Goal: Information Seeking & Learning: Learn about a topic

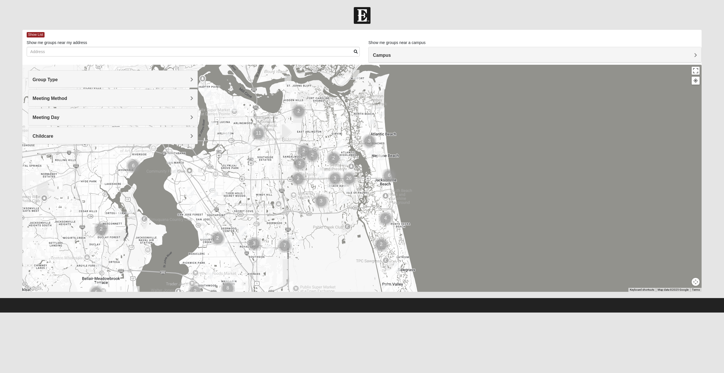
drag, startPoint x: 379, startPoint y: 181, endPoint x: 365, endPoint y: 183, distance: 14.5
click at [365, 183] on div at bounding box center [361, 178] width 679 height 227
click at [437, 56] on h4 "Campus" at bounding box center [535, 55] width 324 height 5
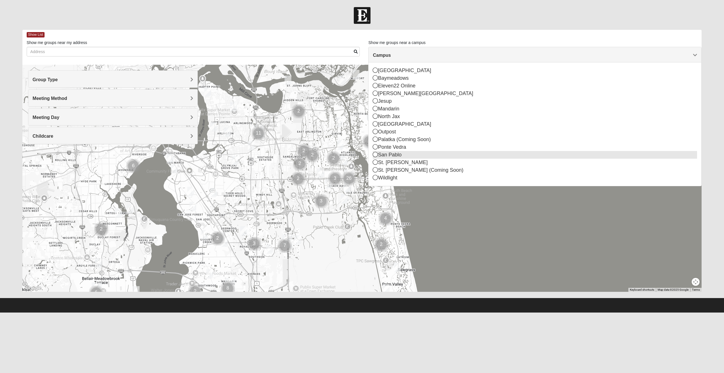
click at [374, 155] on icon at bounding box center [375, 154] width 5 height 5
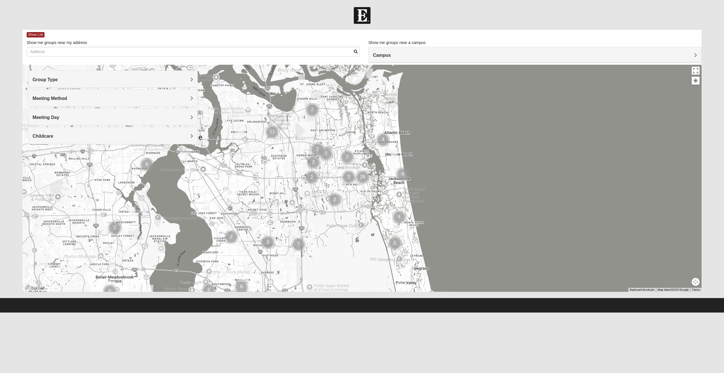
click at [67, 97] on span "Meeting Method" at bounding box center [50, 98] width 35 height 5
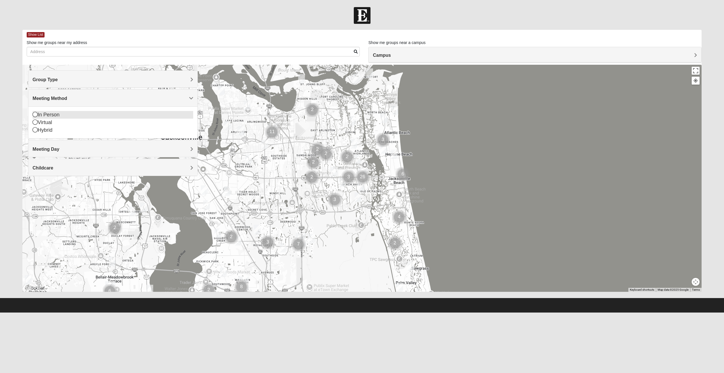
click at [35, 114] on icon at bounding box center [35, 114] width 5 height 5
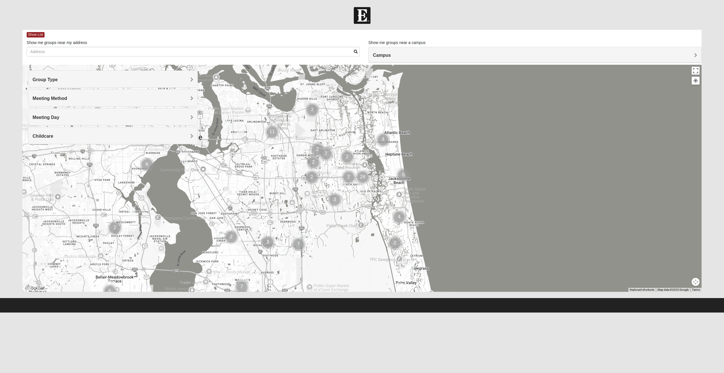
click at [83, 118] on h4 "Meeting Day" at bounding box center [113, 117] width 161 height 5
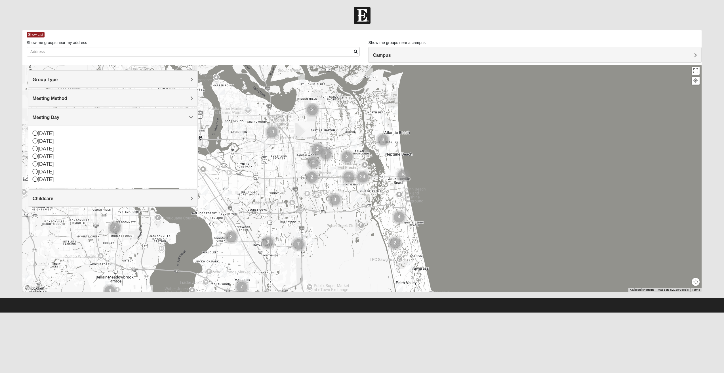
click at [83, 118] on h4 "Meeting Day" at bounding box center [113, 117] width 161 height 5
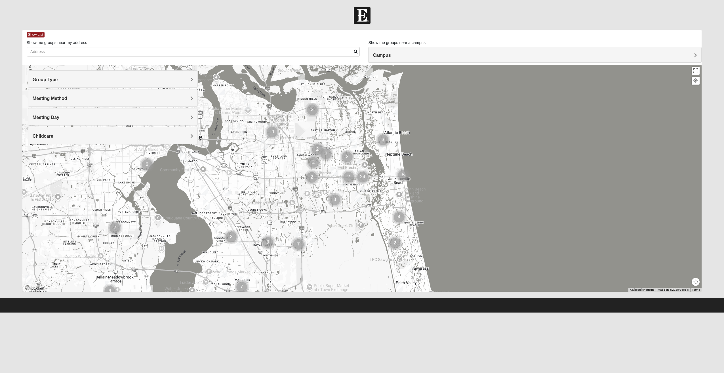
click at [90, 134] on h4 "Childcare" at bounding box center [113, 135] width 161 height 5
click at [35, 159] on icon at bounding box center [35, 159] width 5 height 5
click at [87, 77] on h4 "Group Type" at bounding box center [113, 79] width 161 height 5
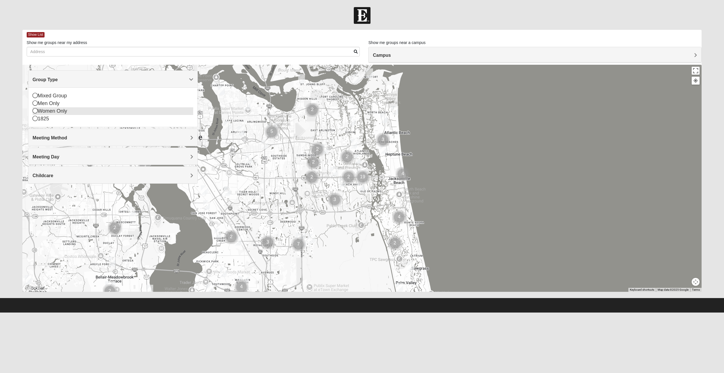
click at [36, 112] on icon at bounding box center [35, 110] width 5 height 5
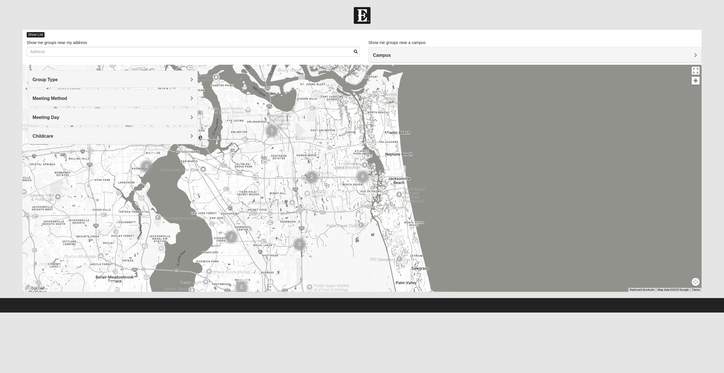
click at [33, 33] on span "Show List" at bounding box center [36, 34] width 18 height 5
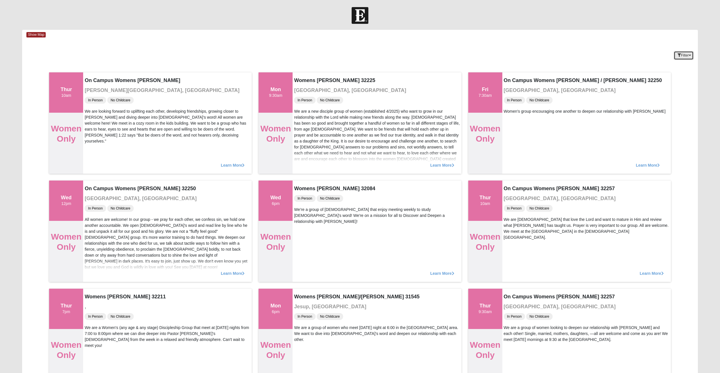
click at [681, 54] on button "Filter" at bounding box center [684, 55] width 20 height 9
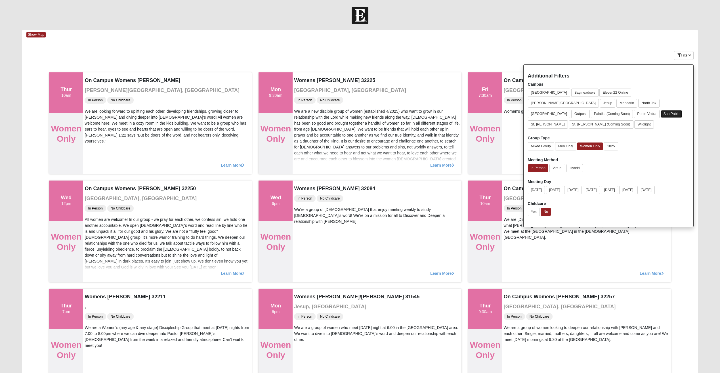
click at [683, 110] on button "San Pablo" at bounding box center [672, 114] width 22 height 8
click at [621, 208] on div "Yes No" at bounding box center [608, 213] width 161 height 11
click at [623, 39] on div "Show Map" at bounding box center [361, 35] width 671 height 10
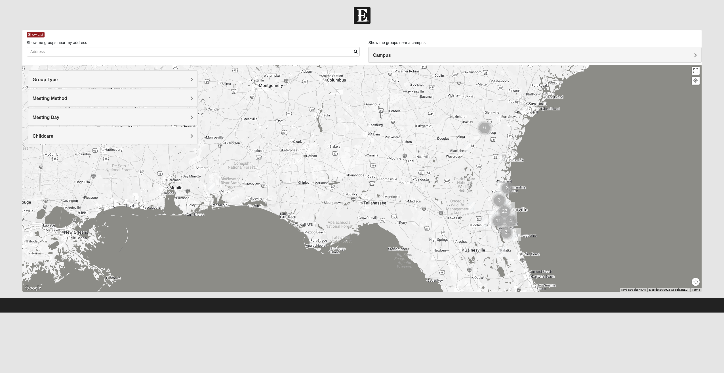
click at [34, 31] on div "Show List" at bounding box center [364, 35] width 675 height 10
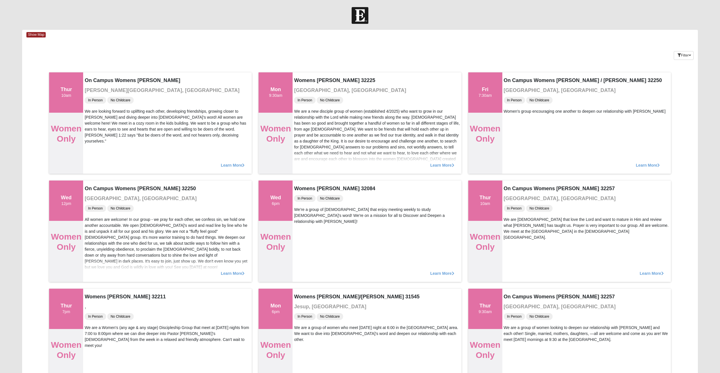
click at [684, 53] on button "Filter" at bounding box center [684, 55] width 20 height 9
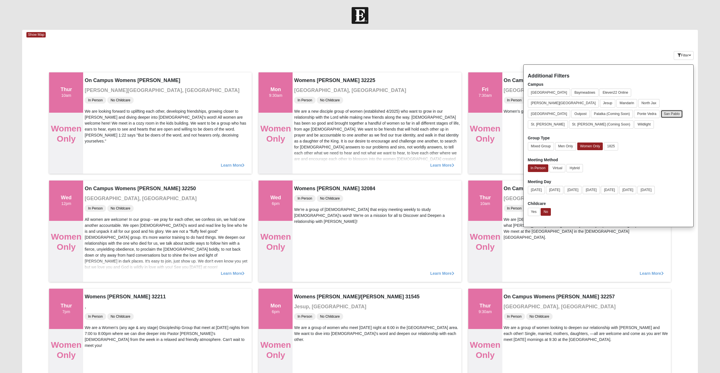
click at [679, 110] on button "San Pablo" at bounding box center [672, 114] width 22 height 8
click at [600, 186] on button "[DATE]" at bounding box center [591, 190] width 17 height 8
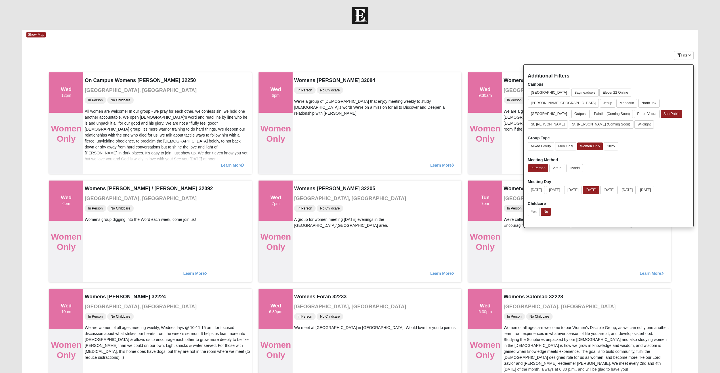
click at [606, 44] on div "Filter Additional Filters Campus [GEOGRAPHIC_DATA] [GEOGRAPHIC_DATA] Eleven22 O…" at bounding box center [641, 54] width 113 height 21
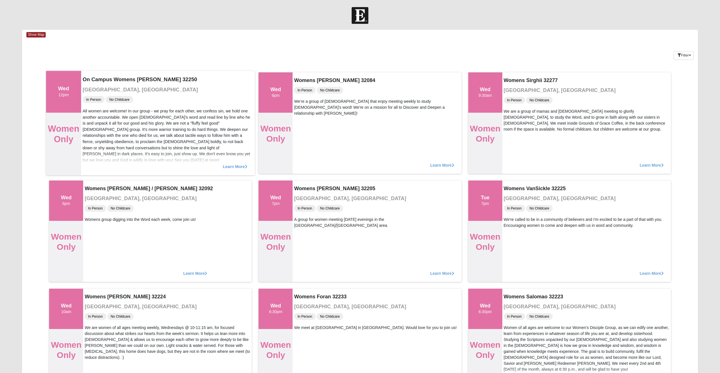
click at [230, 163] on span "Learn More" at bounding box center [235, 163] width 25 height 0
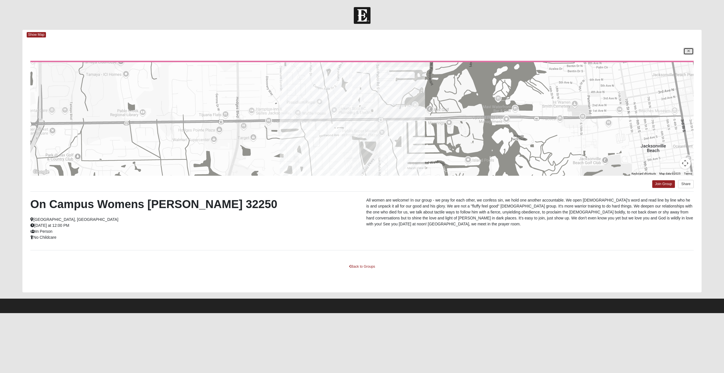
click at [692, 51] on link at bounding box center [689, 51] width 10 height 7
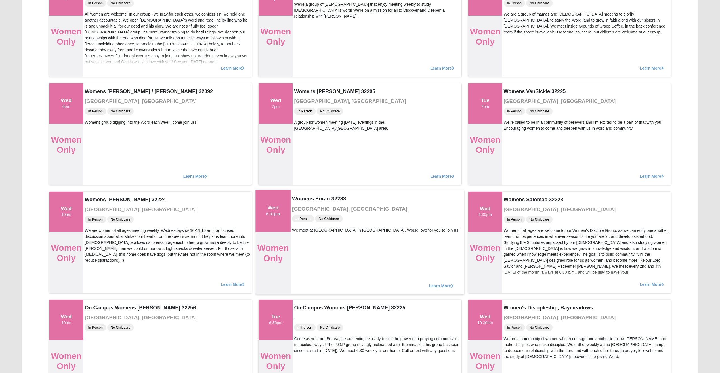
scroll to position [48, 0]
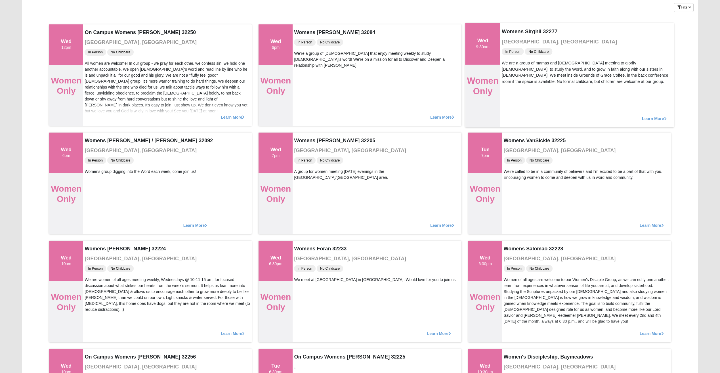
click at [660, 116] on span "Learn More" at bounding box center [654, 116] width 25 height 0
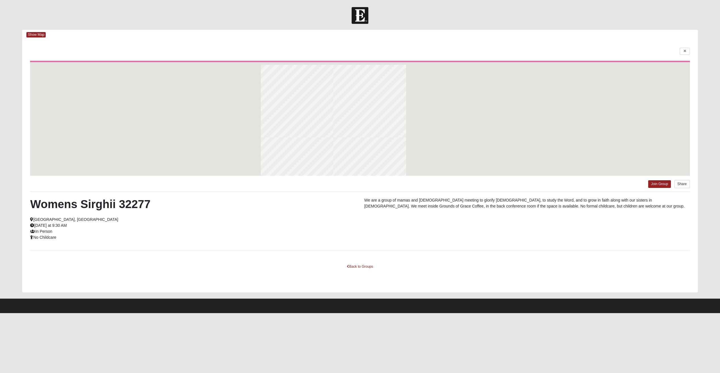
scroll to position [0, 0]
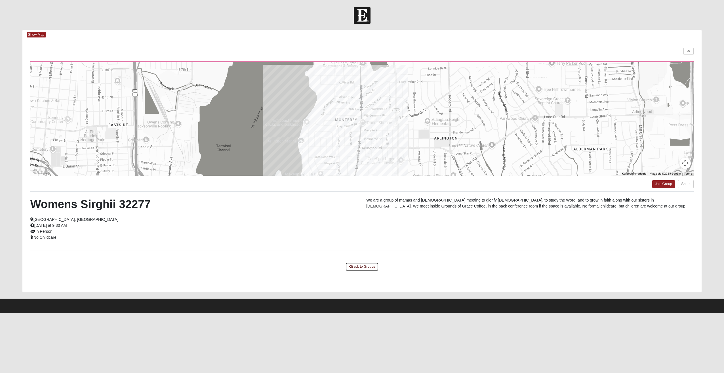
click at [367, 264] on link "Back to Groups" at bounding box center [361, 266] width 33 height 9
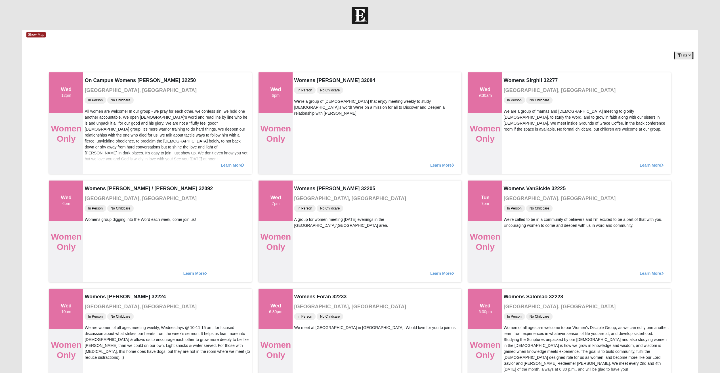
click at [683, 56] on button "Filter" at bounding box center [684, 55] width 20 height 9
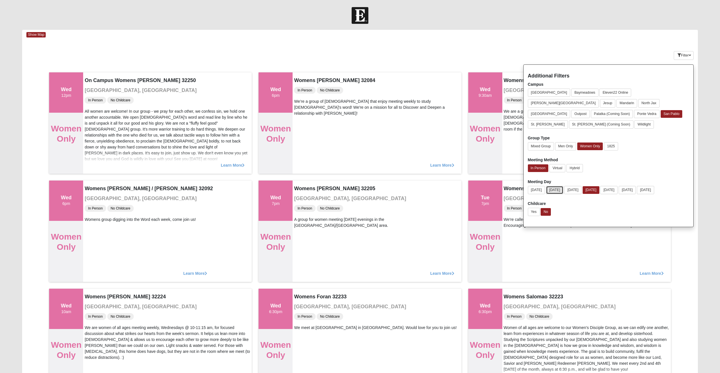
click at [555, 186] on button "[DATE]" at bounding box center [554, 190] width 17 height 8
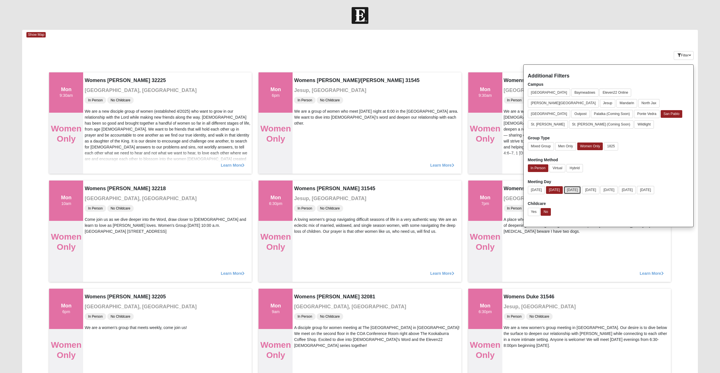
click at [571, 186] on button "[DATE]" at bounding box center [572, 190] width 17 height 8
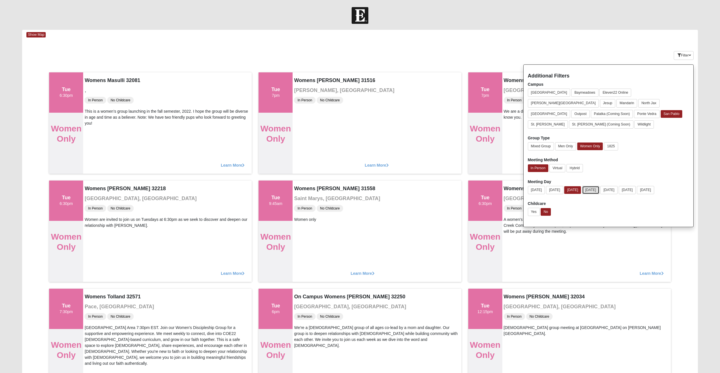
click at [599, 186] on button "[DATE]" at bounding box center [590, 190] width 17 height 8
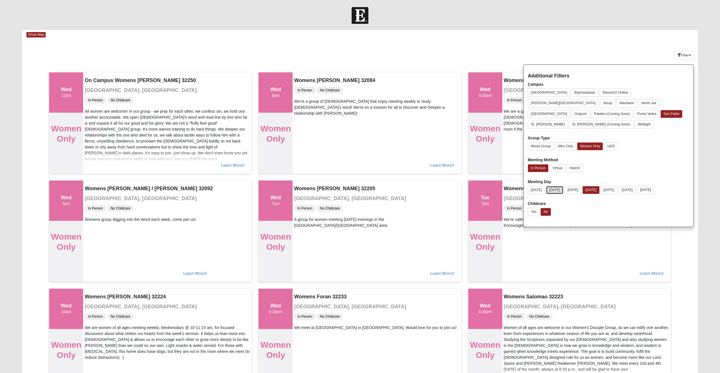
click at [560, 186] on button "[DATE]" at bounding box center [554, 190] width 17 height 8
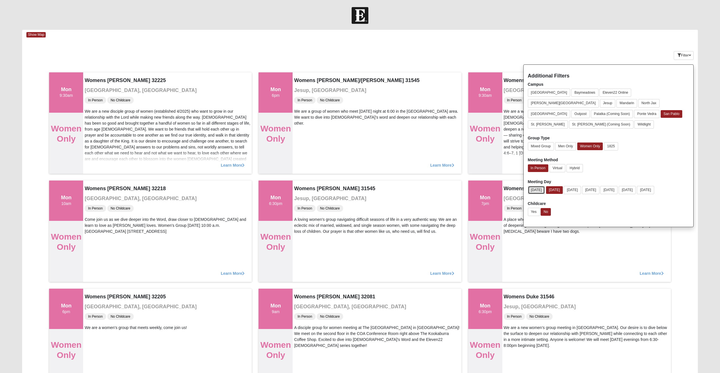
click at [538, 186] on button "[DATE]" at bounding box center [536, 190] width 17 height 8
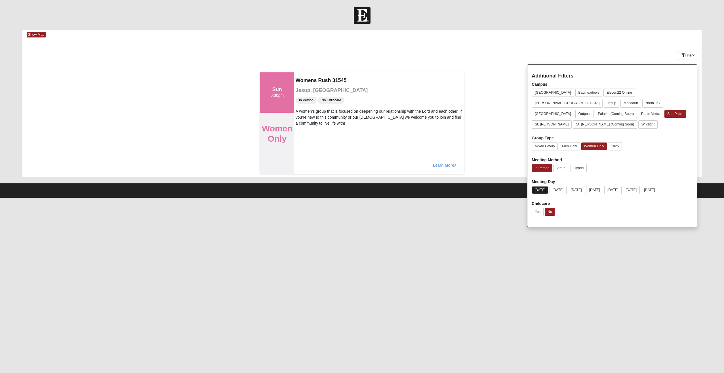
click at [543, 186] on button "[DATE]" at bounding box center [540, 190] width 17 height 8
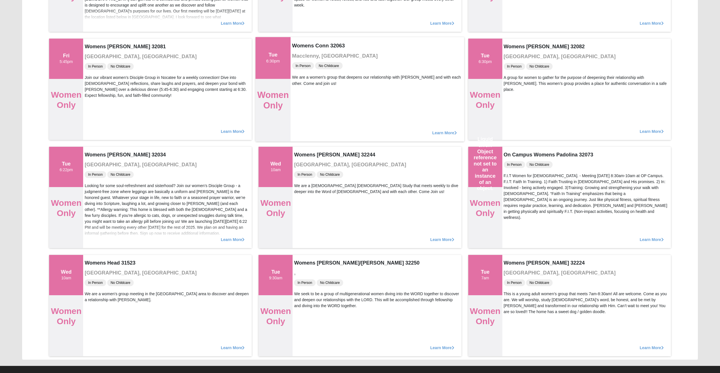
scroll to position [1879, 0]
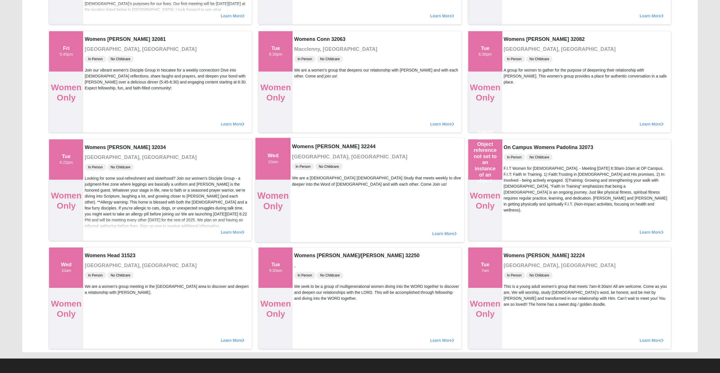
click at [436, 230] on span "Learn More" at bounding box center [444, 230] width 25 height 0
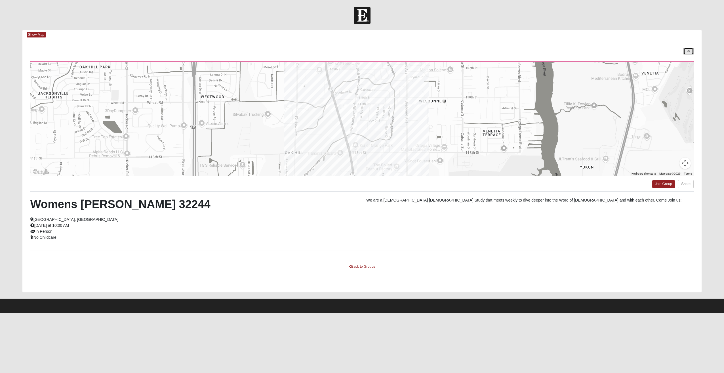
click at [689, 49] on link at bounding box center [689, 51] width 10 height 7
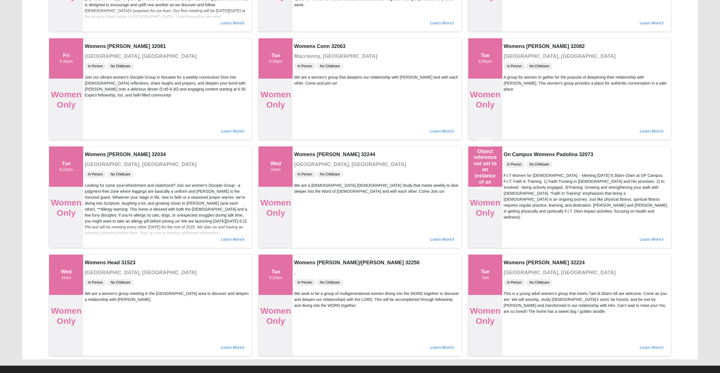
scroll to position [1879, 0]
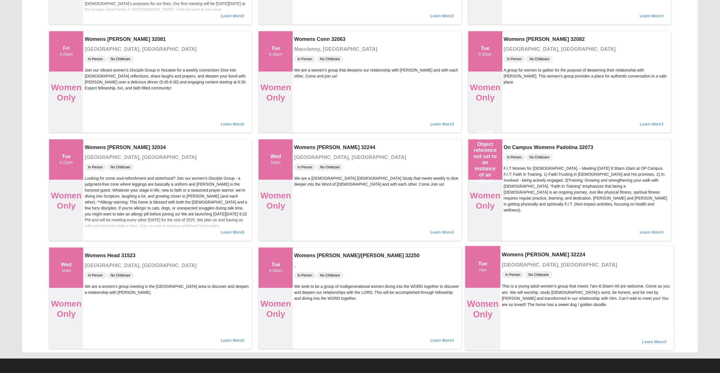
click at [654, 339] on span "Learn More" at bounding box center [654, 339] width 25 height 0
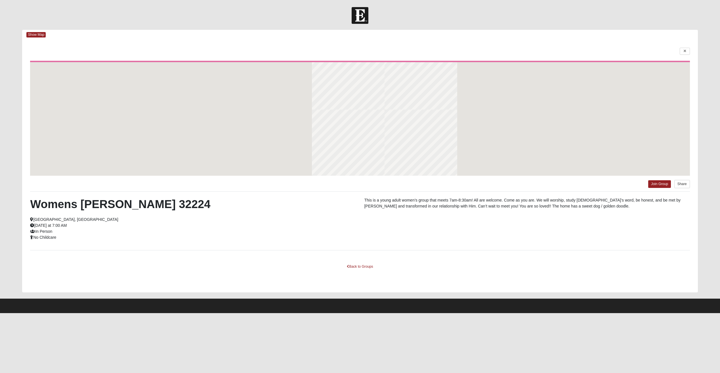
scroll to position [0, 0]
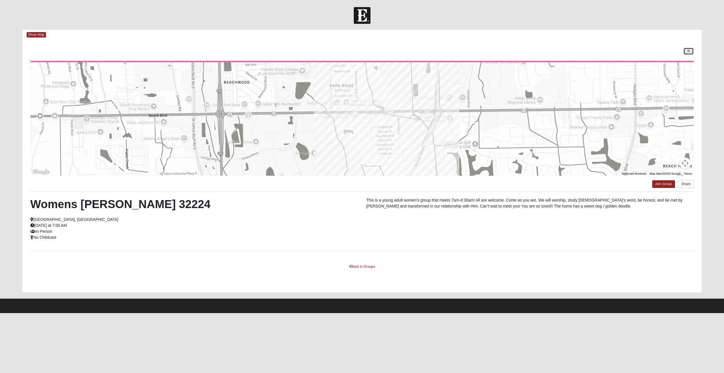
click at [688, 49] on link at bounding box center [689, 51] width 10 height 7
